Goal: Task Accomplishment & Management: Manage account settings

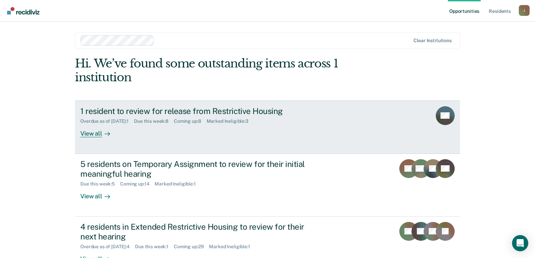
click at [96, 137] on div "View all" at bounding box center [99, 130] width 38 height 13
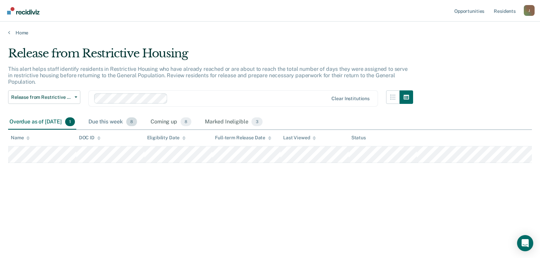
click at [123, 119] on div "Due this week 8" at bounding box center [112, 122] width 51 height 15
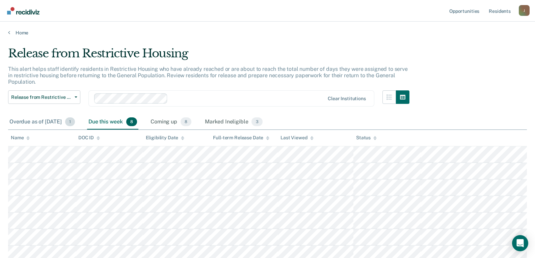
click at [48, 125] on div "Overdue as of [DATE] 1" at bounding box center [42, 122] width 68 height 15
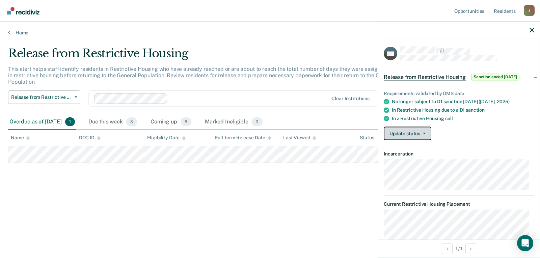
click at [426, 136] on button "Update status" at bounding box center [408, 134] width 48 height 14
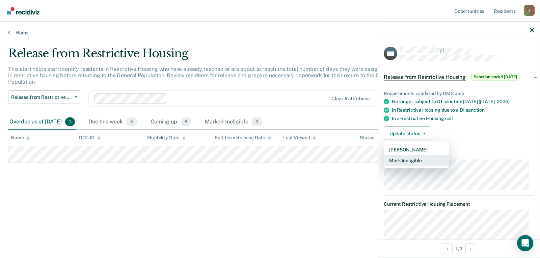
click at [417, 158] on button "Mark Ineligible" at bounding box center [416, 160] width 65 height 11
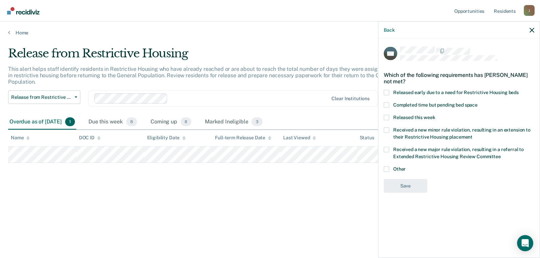
click at [385, 171] on span at bounding box center [386, 168] width 5 height 5
click at [406, 166] on input "Other" at bounding box center [406, 166] width 0 height 0
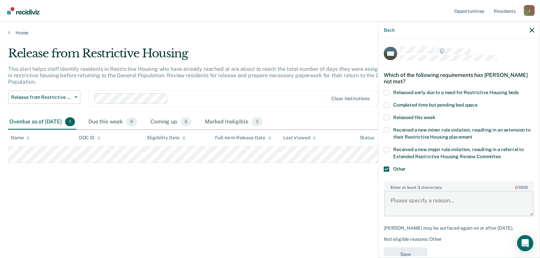
click at [414, 202] on textarea "Enter at least 3 characters 0 / 1600" at bounding box center [459, 203] width 149 height 25
type textarea "received a new violation on [DATE]"
click at [396, 254] on button "Save" at bounding box center [406, 255] width 44 height 14
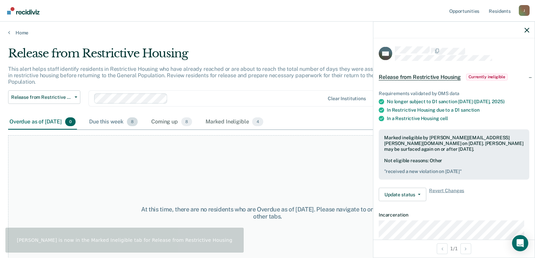
click at [133, 120] on div "Due this week 8" at bounding box center [113, 122] width 51 height 15
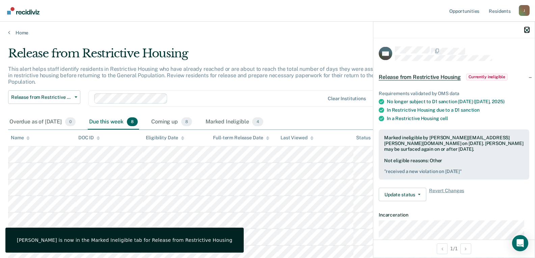
click at [526, 28] on icon "button" at bounding box center [527, 30] width 5 height 5
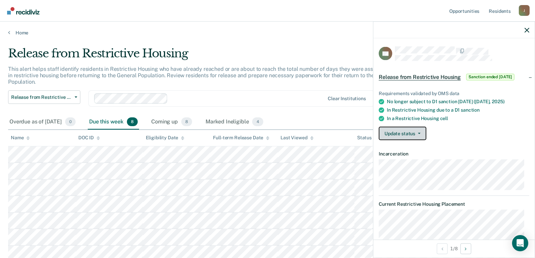
click at [405, 133] on button "Update status" at bounding box center [403, 134] width 48 height 14
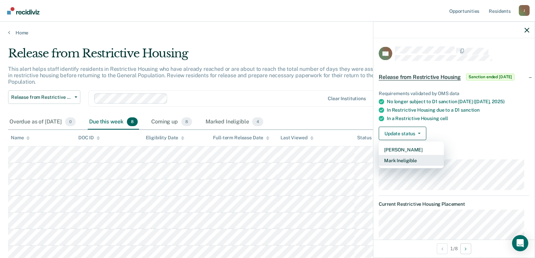
click at [402, 160] on button "Mark Ineligible" at bounding box center [411, 160] width 65 height 11
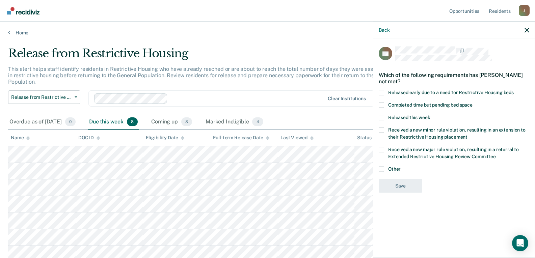
drag, startPoint x: 381, startPoint y: 169, endPoint x: 390, endPoint y: 175, distance: 10.4
click at [382, 169] on span at bounding box center [381, 168] width 5 height 5
click at [401, 166] on input "Other" at bounding box center [401, 166] width 0 height 0
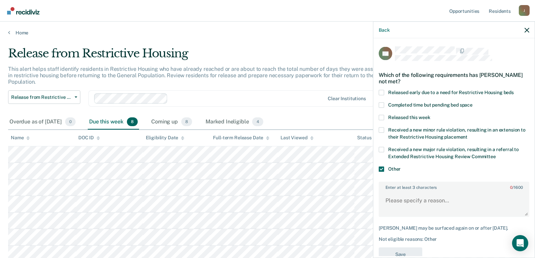
click at [396, 189] on label "Enter at least 3 characters 0 / 1600" at bounding box center [453, 185] width 149 height 7
click at [399, 208] on textarea "Enter at least 3 characters 0 / 1600" at bounding box center [453, 203] width 149 height 25
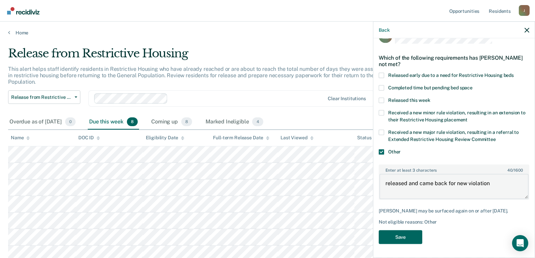
type textarea "released and came back for new violation"
click at [411, 233] on button "Save" at bounding box center [401, 238] width 44 height 14
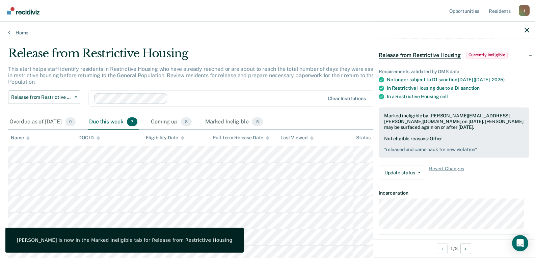
click at [529, 33] on div at bounding box center [453, 30] width 161 height 17
click at [526, 27] on button "button" at bounding box center [527, 30] width 5 height 6
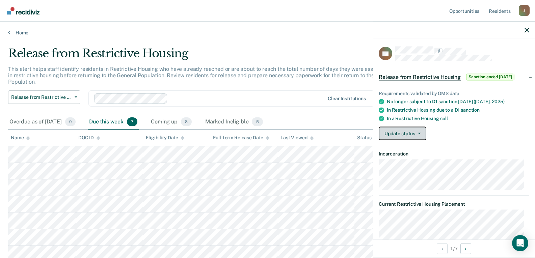
click at [408, 138] on button "Update status" at bounding box center [403, 134] width 48 height 14
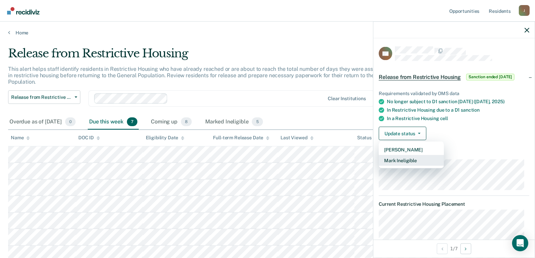
click at [417, 164] on button "Mark Ineligible" at bounding box center [411, 160] width 65 height 11
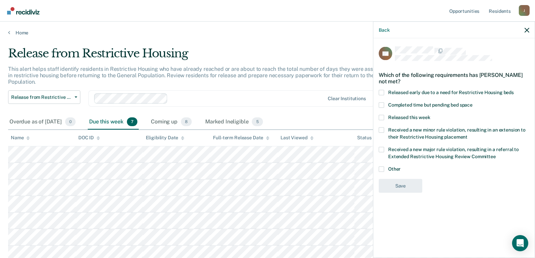
click at [383, 116] on span at bounding box center [381, 117] width 5 height 5
click at [430, 115] on input "Released this week" at bounding box center [430, 115] width 0 height 0
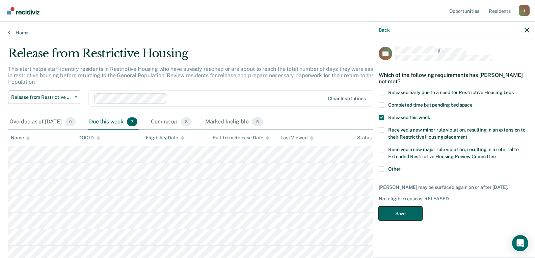
click at [396, 211] on button "Save" at bounding box center [401, 214] width 44 height 14
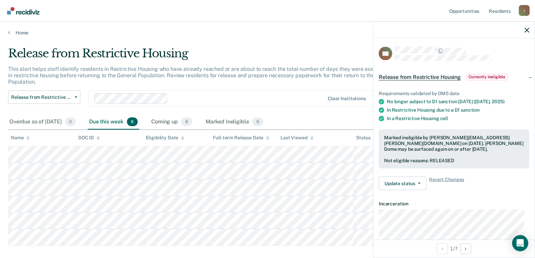
click at [527, 33] on div at bounding box center [453, 30] width 161 height 17
click at [526, 29] on icon "button" at bounding box center [527, 30] width 5 height 5
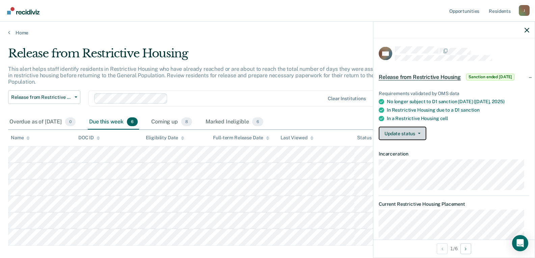
click at [423, 131] on button "Update status" at bounding box center [403, 134] width 48 height 14
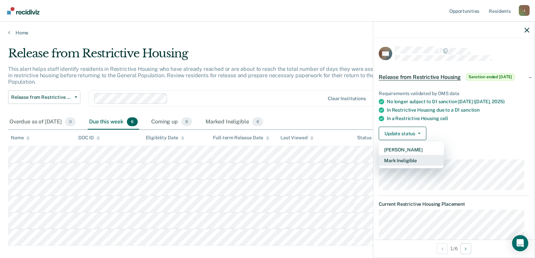
click at [410, 159] on button "Mark Ineligible" at bounding box center [411, 160] width 65 height 11
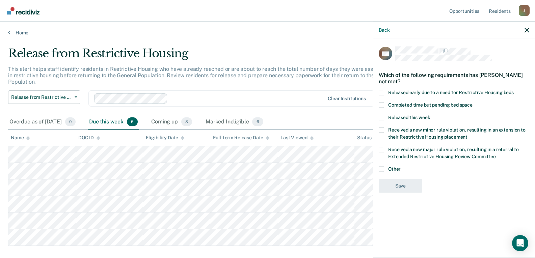
click at [382, 118] on span at bounding box center [381, 117] width 5 height 5
click at [430, 115] on input "Released this week" at bounding box center [430, 115] width 0 height 0
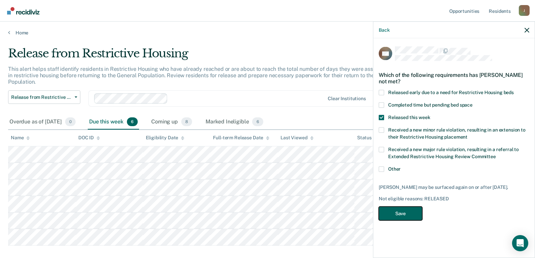
click at [401, 215] on button "Save" at bounding box center [401, 214] width 44 height 14
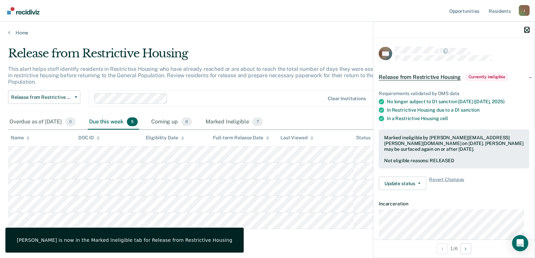
click at [528, 31] on icon "button" at bounding box center [527, 30] width 5 height 5
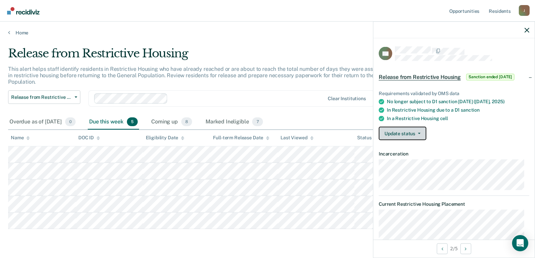
click at [420, 135] on button "Update status" at bounding box center [403, 134] width 48 height 14
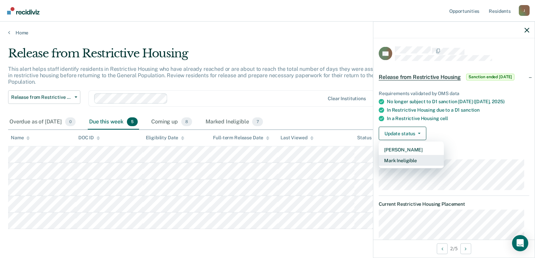
click at [409, 158] on button "Mark Ineligible" at bounding box center [411, 160] width 65 height 11
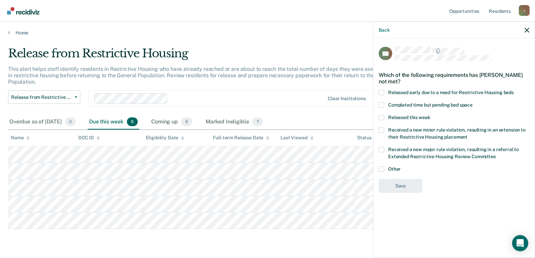
click at [381, 118] on span at bounding box center [381, 117] width 5 height 5
click at [430, 115] on input "Released this week" at bounding box center [430, 115] width 0 height 0
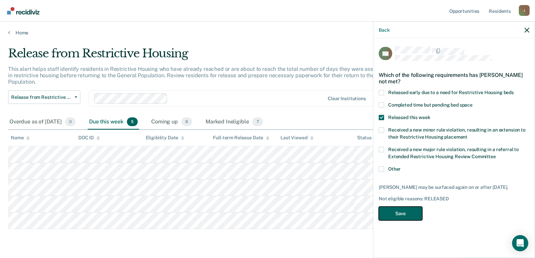
click at [394, 214] on button "Save" at bounding box center [401, 214] width 44 height 14
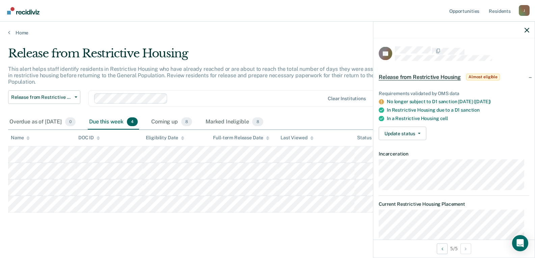
click at [65, 242] on main "Release from Restrictive Housing This alert helps staff identify residents in R…" at bounding box center [267, 147] width 535 height 223
click at [528, 30] on icon "button" at bounding box center [527, 30] width 5 height 5
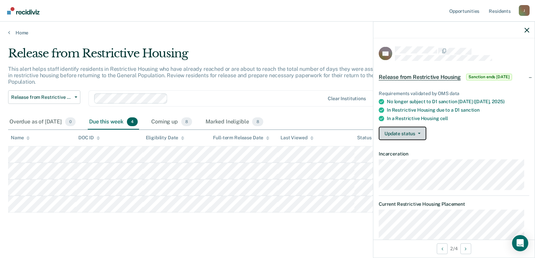
click at [398, 138] on button "Update status" at bounding box center [403, 134] width 48 height 14
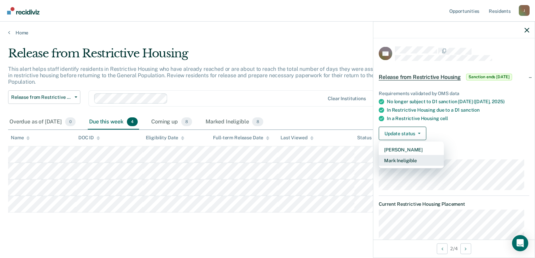
click at [397, 162] on button "Mark Ineligible" at bounding box center [411, 160] width 65 height 11
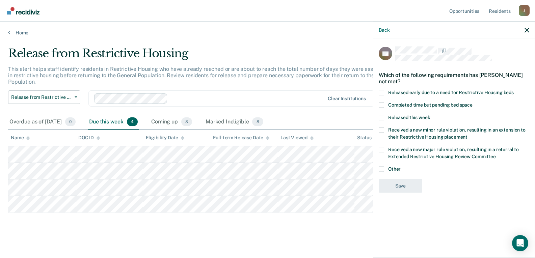
click at [382, 116] on span at bounding box center [381, 117] width 5 height 5
click at [430, 115] on input "Released this week" at bounding box center [430, 115] width 0 height 0
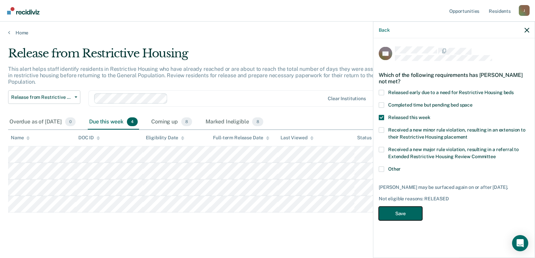
click at [400, 216] on button "Save" at bounding box center [401, 214] width 44 height 14
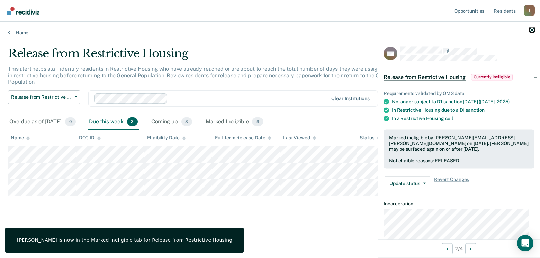
click at [531, 29] on icon "button" at bounding box center [532, 30] width 5 height 5
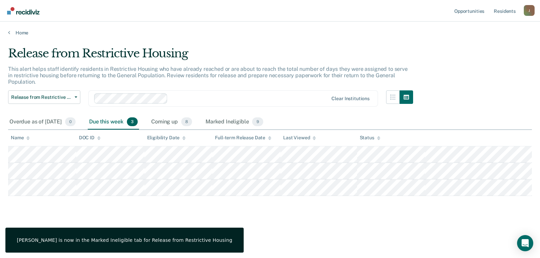
click at [76, 205] on div "Release from Restrictive Housing This alert helps staff identify residents in R…" at bounding box center [270, 127] width 524 height 161
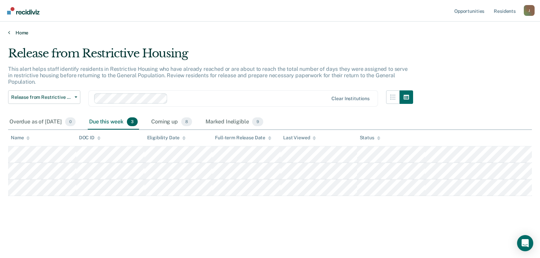
click at [15, 32] on link "Home" at bounding box center [270, 33] width 524 height 6
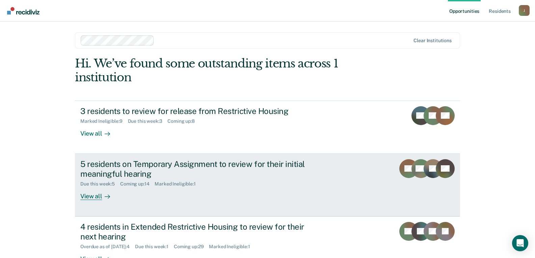
scroll to position [34, 0]
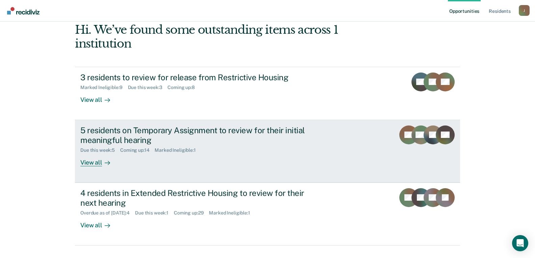
click at [97, 163] on div "View all" at bounding box center [99, 159] width 38 height 13
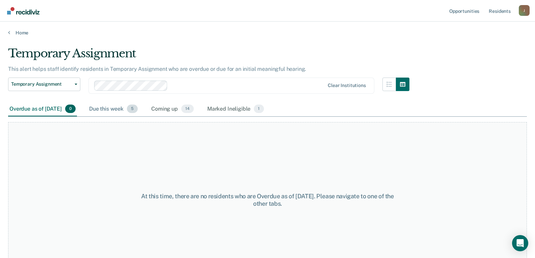
click at [128, 111] on div "Due this week 5" at bounding box center [113, 109] width 51 height 15
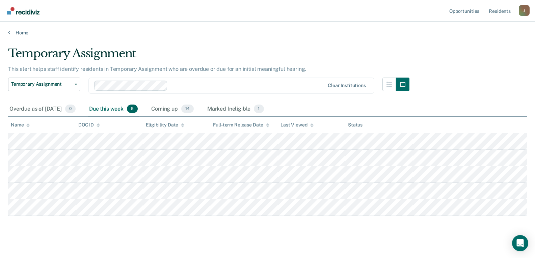
click at [23, 28] on div "Home" at bounding box center [267, 29] width 535 height 14
click at [22, 31] on link "Home" at bounding box center [267, 33] width 519 height 6
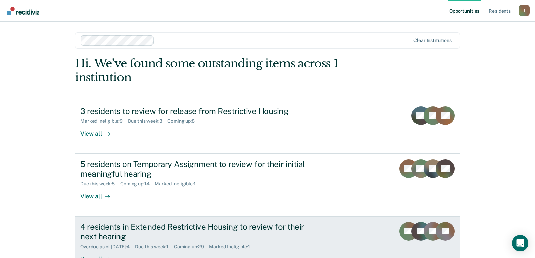
scroll to position [48, 0]
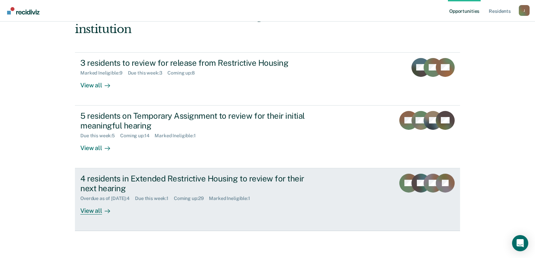
click at [170, 177] on div "4 residents in Extended Restrictive Housing to review for their next hearing" at bounding box center [198, 184] width 237 height 20
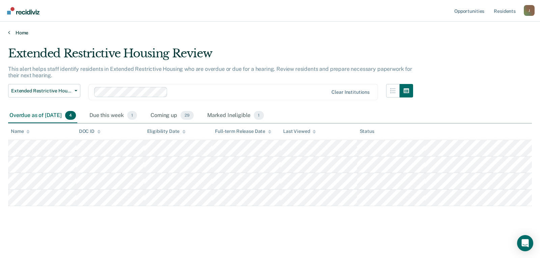
click at [18, 30] on link "Home" at bounding box center [270, 33] width 524 height 6
